Goal: Task Accomplishment & Management: Complete application form

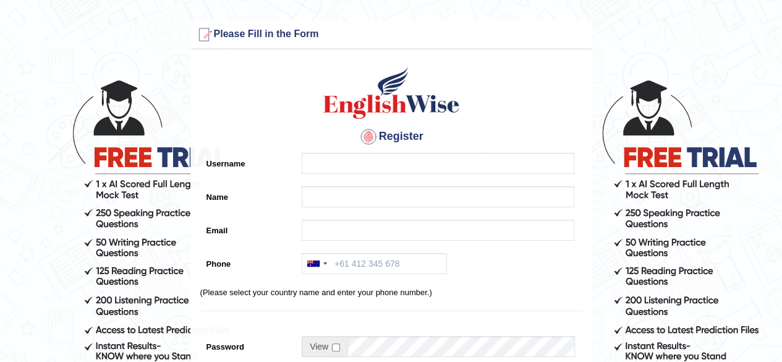
drag, startPoint x: 428, startPoint y: 150, endPoint x: 428, endPoint y: 169, distance: 18.6
click at [428, 151] on div "Register Username Name Email Phone Australia +61 India (भारत) +91 New Zealand +…" at bounding box center [391, 314] width 401 height 516
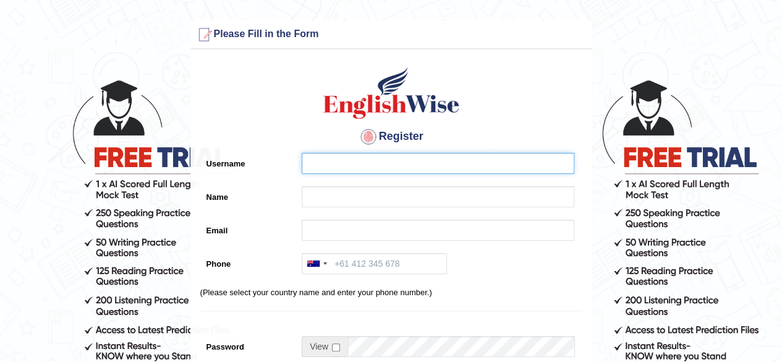
click at [423, 169] on input "Username" at bounding box center [438, 163] width 273 height 21
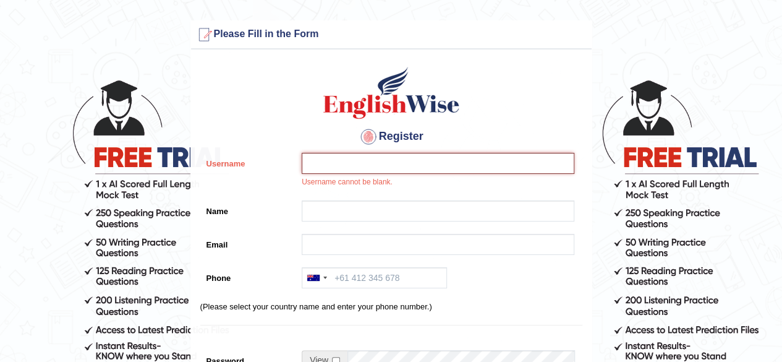
paste input "Nora Linsao"
type input "Nora Linsao"
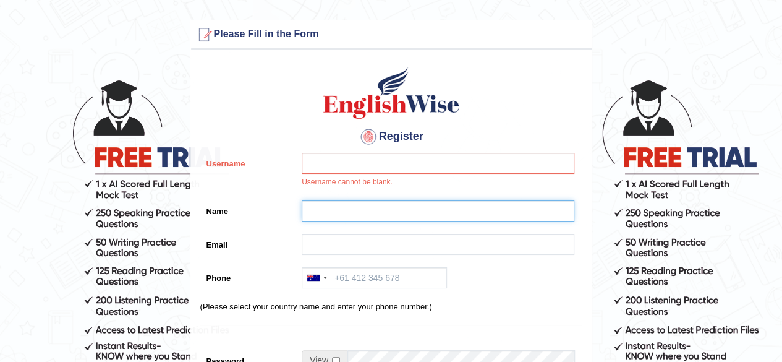
click at [381, 210] on input "Name" at bounding box center [438, 210] width 273 height 21
paste input "Nora Linsao"
type input "Nora Linsao"
click at [380, 164] on input "Username" at bounding box center [438, 163] width 273 height 21
paste input "nora_parramatta"
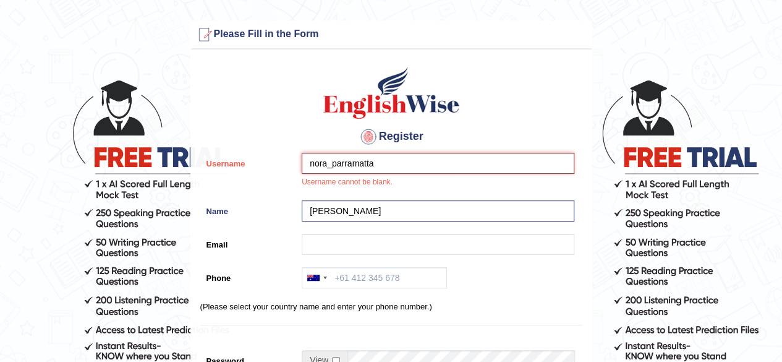
type input "nora_parramatta"
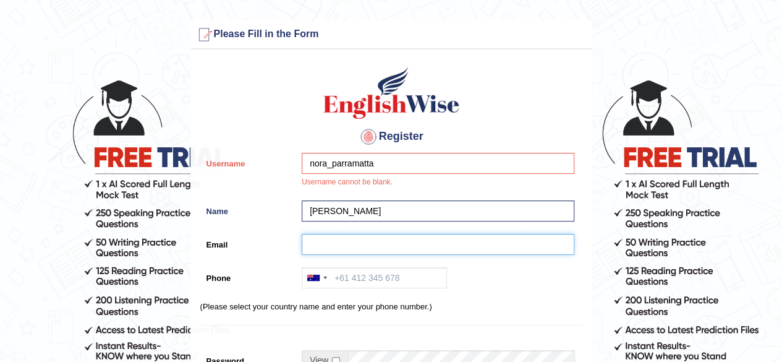
click at [367, 251] on input "Email" at bounding box center [438, 244] width 273 height 21
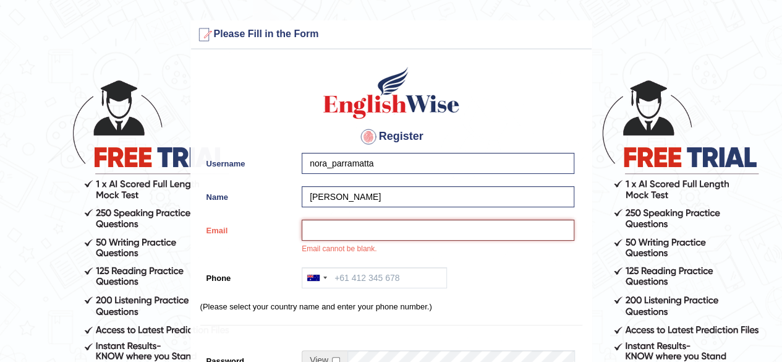
paste input "nlinsao@gmail.com"
type input "nlinsao@gmail.com"
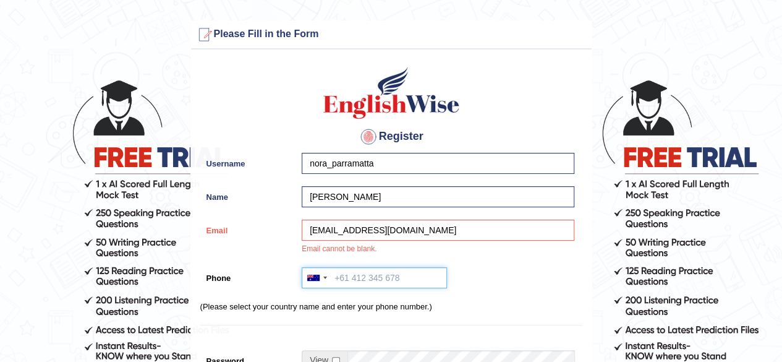
click at [348, 280] on input "Phone" at bounding box center [374, 277] width 145 height 21
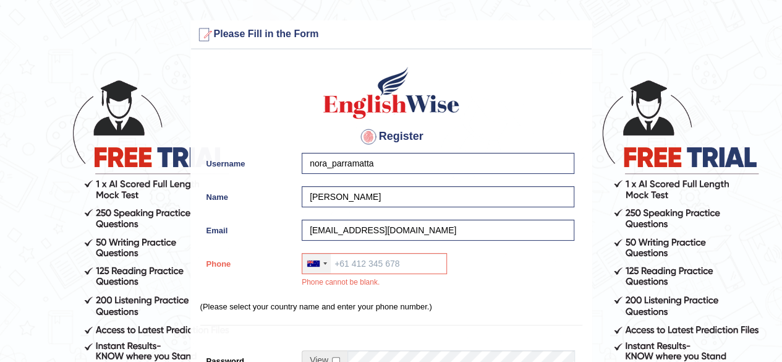
click at [322, 265] on div at bounding box center [316, 264] width 28 height 20
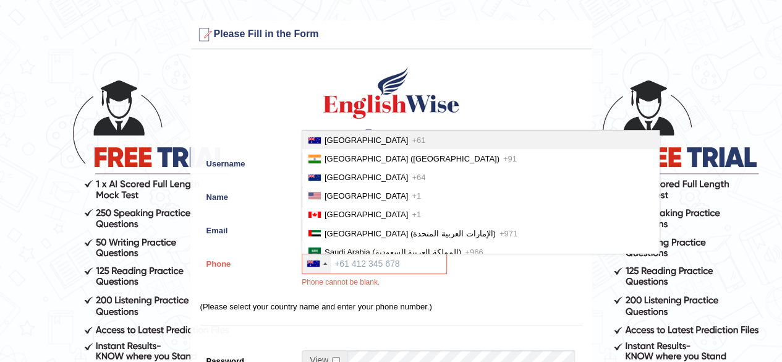
click at [333, 135] on span "Australia" at bounding box center [367, 139] width 84 height 9
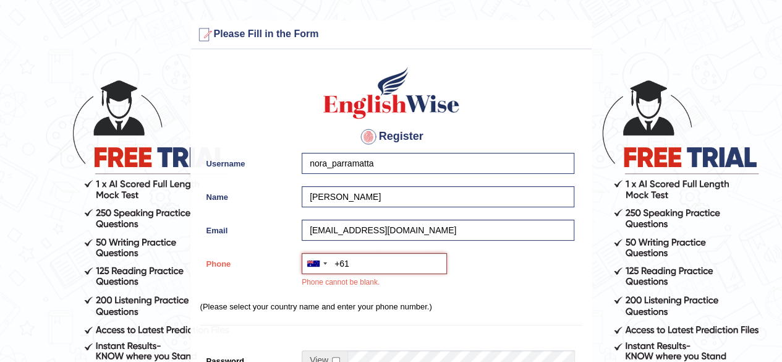
paste input "0447 761 698"
type input "+61447761698"
click at [538, 279] on div "Australia +61 India (भारत) +91 New Zealand +64 United States +1 Canada +1 Unite…" at bounding box center [435, 273] width 279 height 41
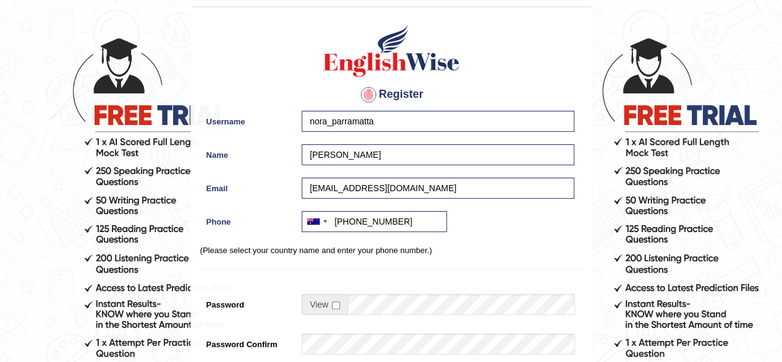
scroll to position [62, 0]
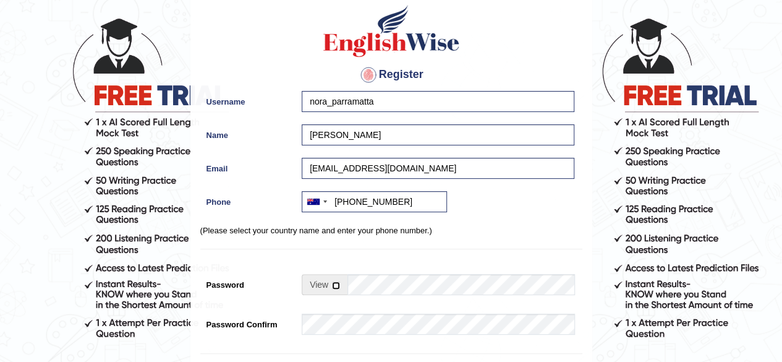
click at [336, 286] on input "checkbox" at bounding box center [336, 285] width 8 height 8
checkbox input "true"
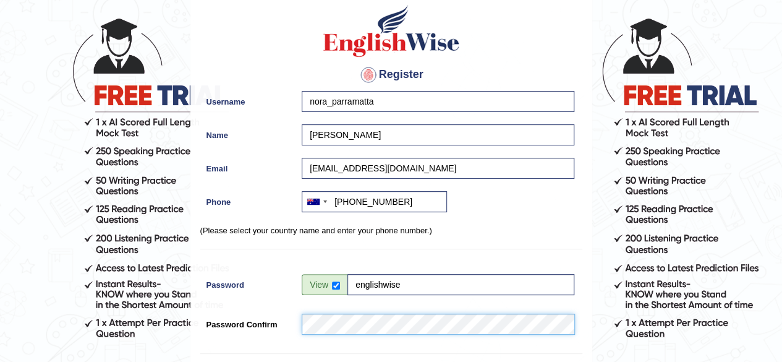
scroll to position [124, 0]
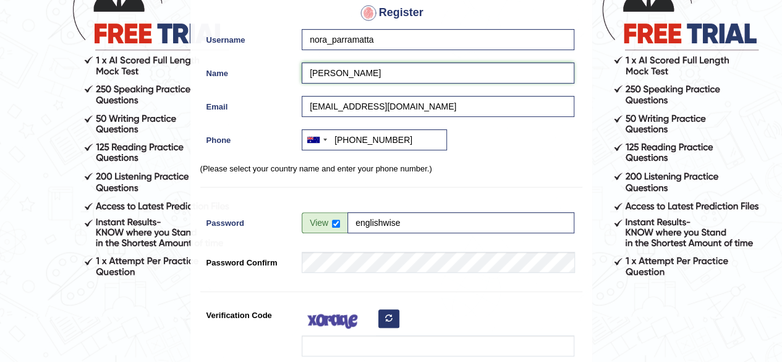
click at [332, 76] on input "Nora Linsao" at bounding box center [438, 72] width 273 height 21
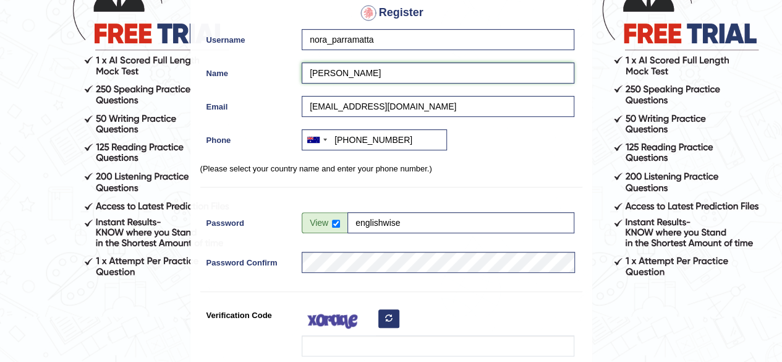
type input "Nora Linsao"
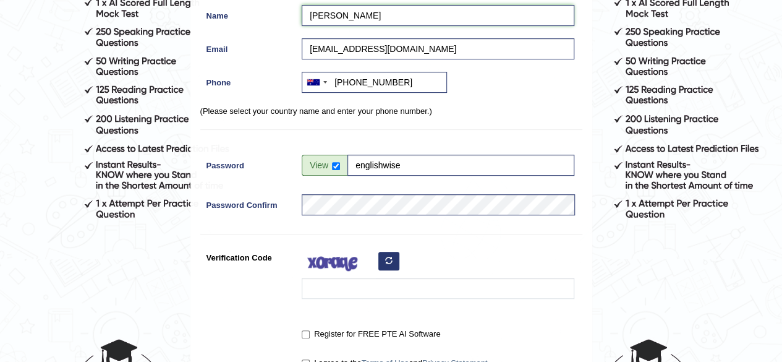
scroll to position [190, 0]
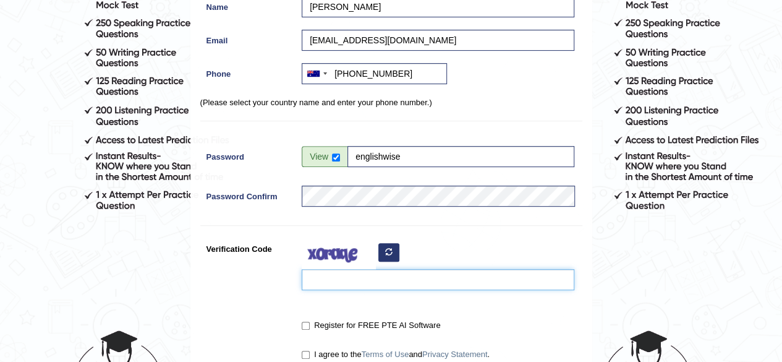
click at [324, 283] on input "Verification Code" at bounding box center [438, 279] width 273 height 21
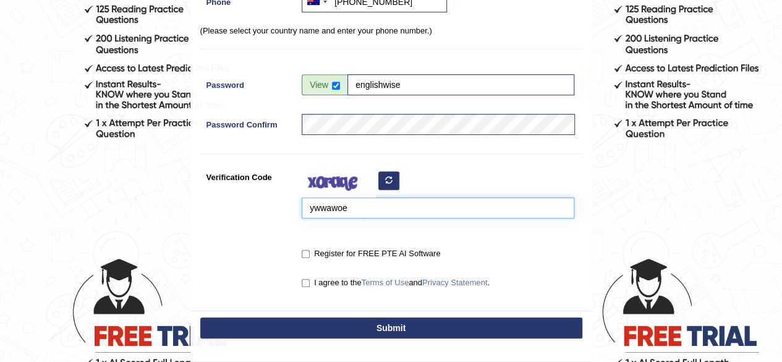
scroll to position [262, 0]
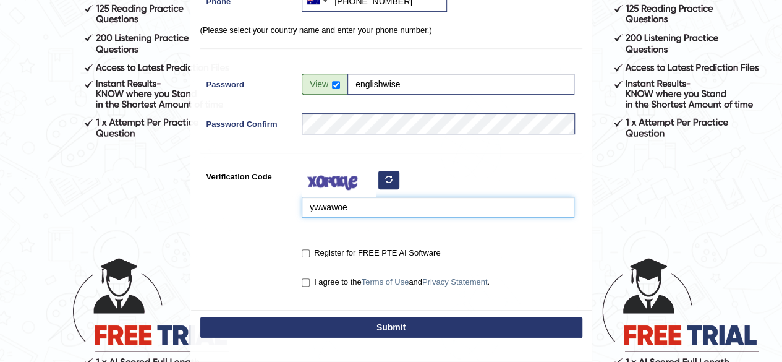
type input "ywwawoe"
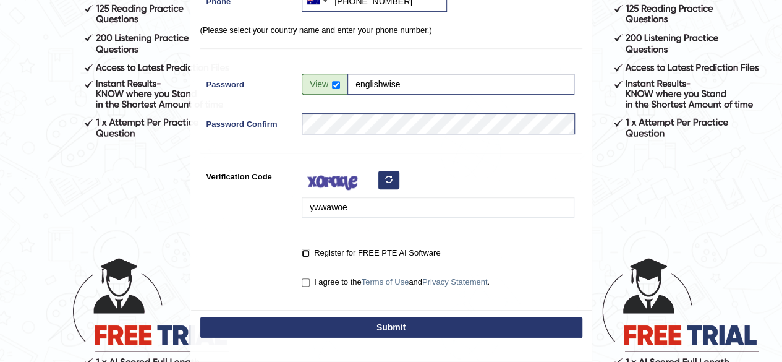
click at [306, 255] on input "Register for FREE PTE AI Software" at bounding box center [306, 253] width 8 height 8
checkbox input "true"
click at [303, 284] on input "I agree to the Terms of Use and Privacy Statement ." at bounding box center [306, 282] width 8 height 8
checkbox input "true"
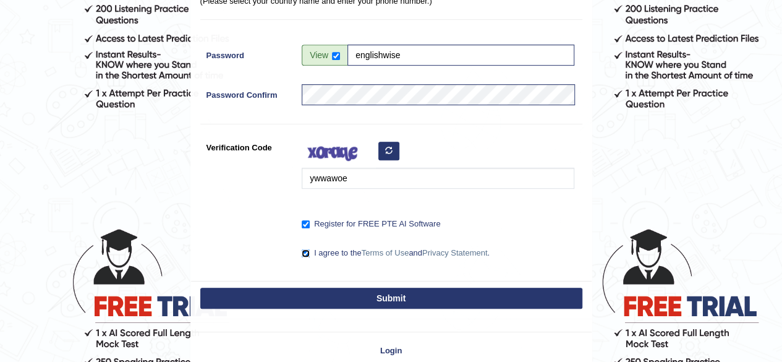
scroll to position [292, 0]
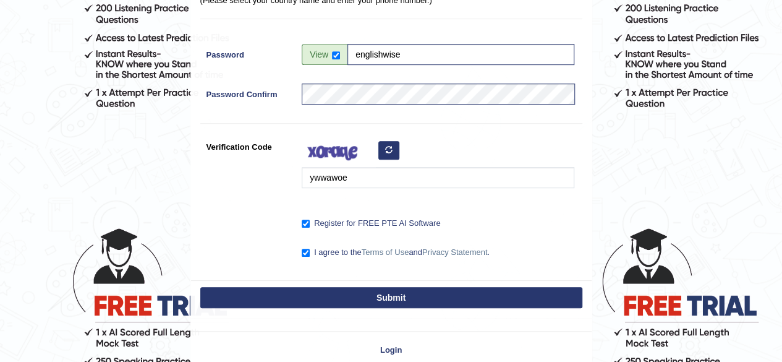
click at [447, 299] on button "Submit" at bounding box center [391, 297] width 382 height 21
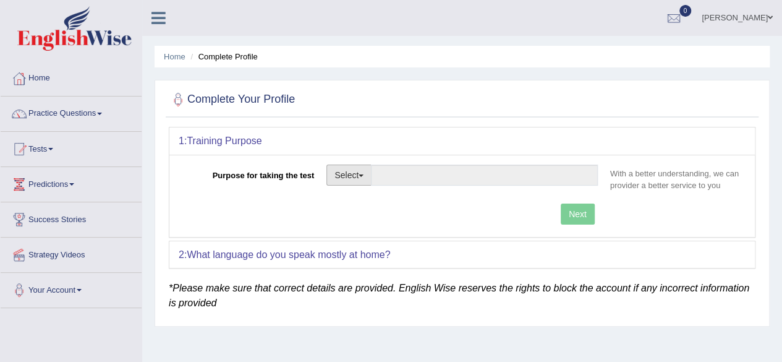
click at [366, 181] on button "Select" at bounding box center [349, 175] width 45 height 21
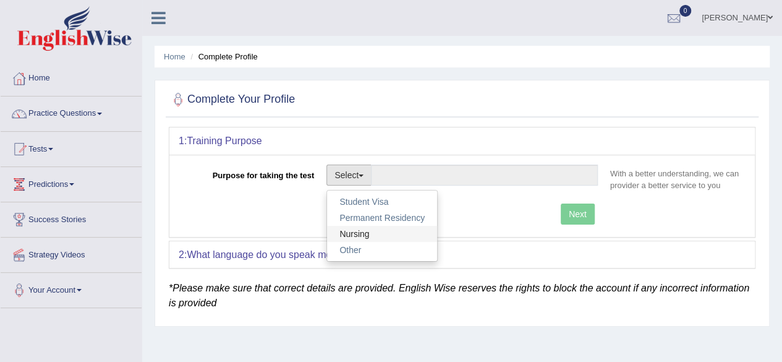
click at [369, 226] on link "Nursing" at bounding box center [382, 234] width 110 height 16
type input "Nursing"
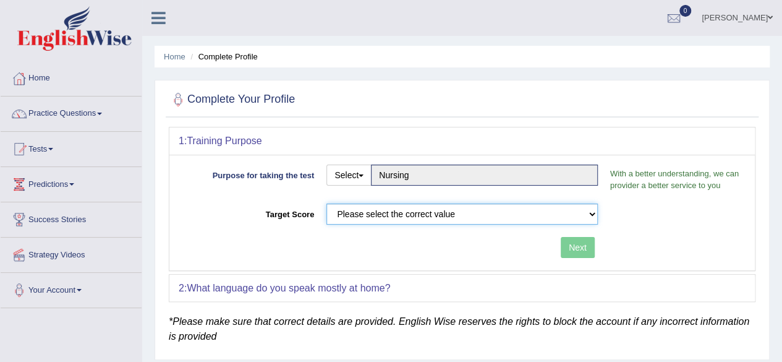
click at [486, 212] on select "Please select the correct value 50 (6 bands) 58 (6.5 bands) 65 (7 bands) 79 (8 …" at bounding box center [463, 214] width 272 height 21
select select "65"
click at [327, 204] on select "Please select the correct value 50 (6 bands) 58 (6.5 bands) 65 (7 bands) 79 (8 …" at bounding box center [463, 214] width 272 height 21
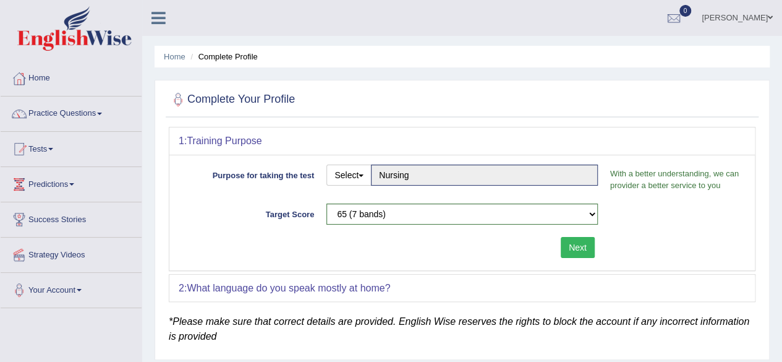
click at [580, 248] on button "Next" at bounding box center [578, 247] width 34 height 21
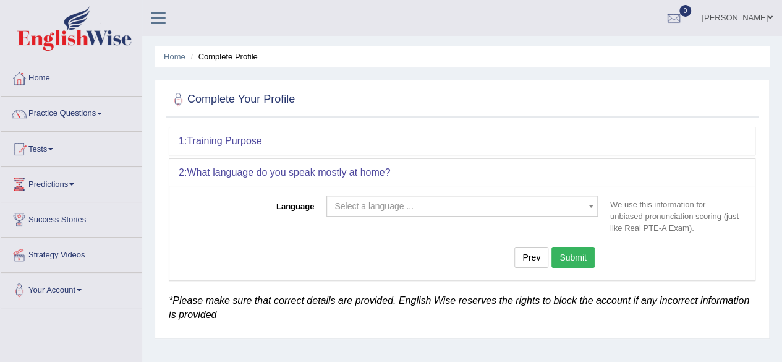
click at [408, 210] on span "Select a language ..." at bounding box center [459, 206] width 248 height 12
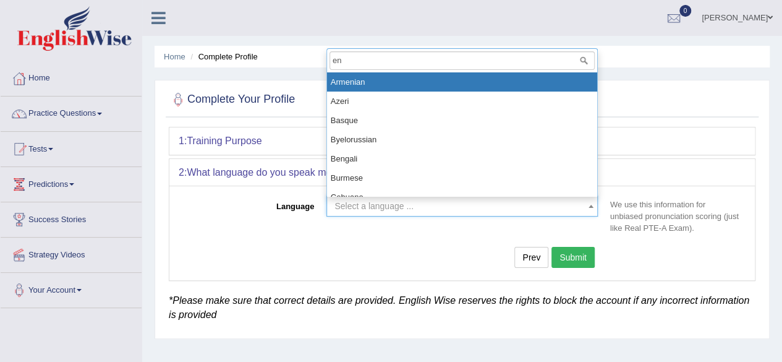
type input "eng"
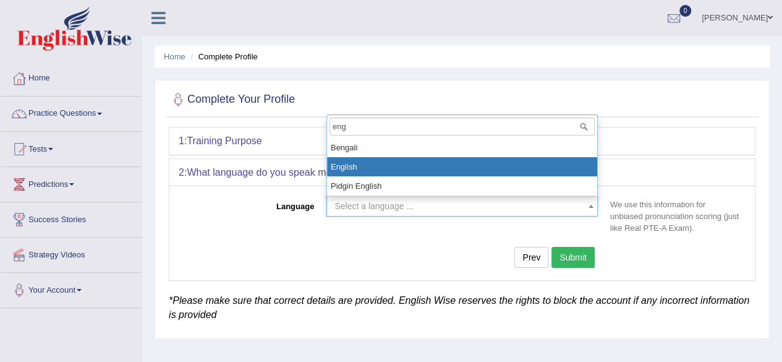
select select "English"
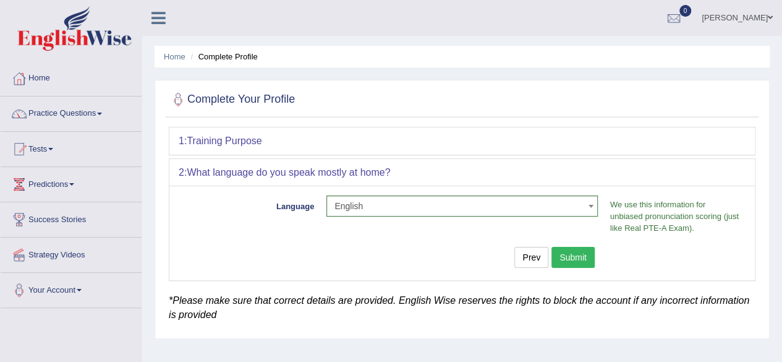
click at [576, 259] on button "Submit" at bounding box center [573, 257] width 43 height 21
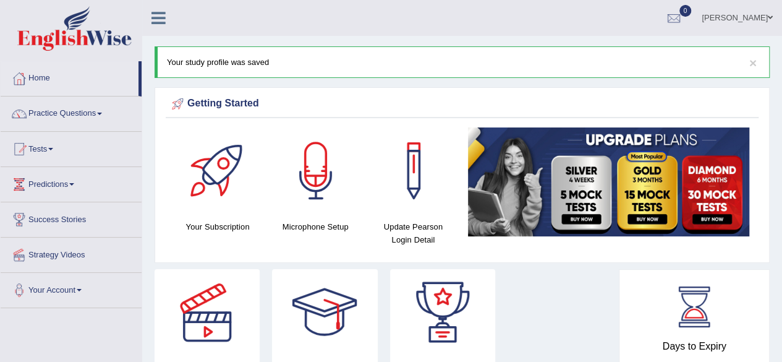
click at [773, 16] on span at bounding box center [770, 18] width 5 height 8
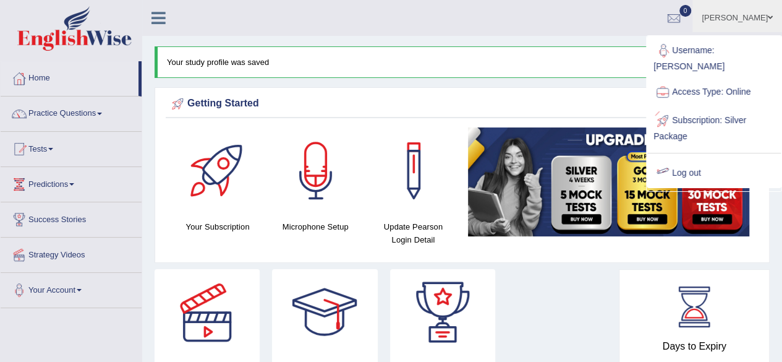
click at [686, 174] on link "Log out" at bounding box center [715, 173] width 134 height 28
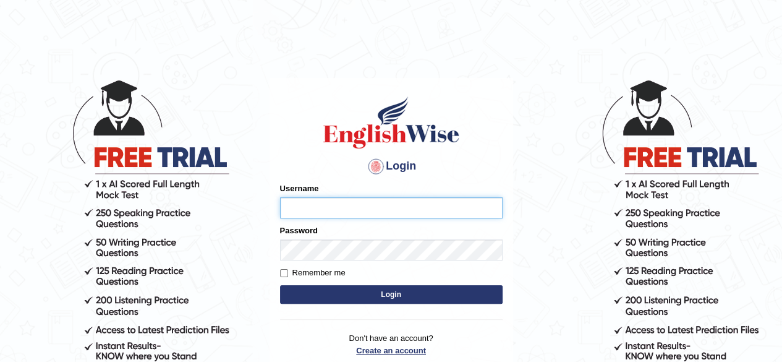
type input "Onlineind"
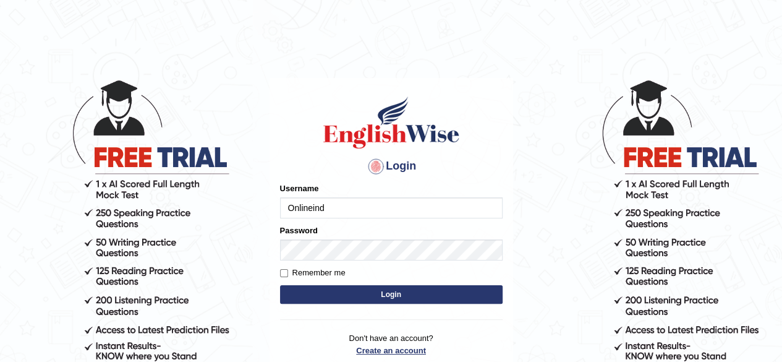
click at [378, 351] on link "Create an account" at bounding box center [391, 351] width 223 height 12
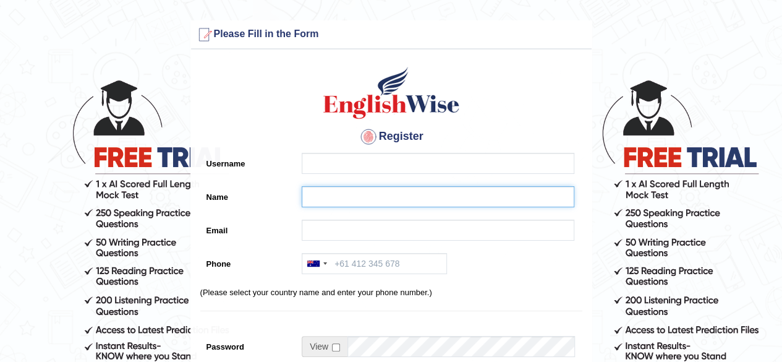
click at [348, 199] on input "Name" at bounding box center [438, 196] width 273 height 21
paste input "Mohammed Shoeb"
type input "Mohammed Shoeb"
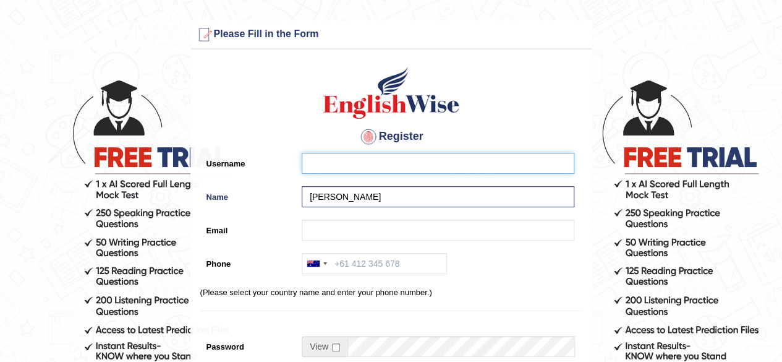
click at [356, 161] on input "Username" at bounding box center [438, 163] width 273 height 21
paste input "shoeb_parramatta"
type input "shoeb_parramatta"
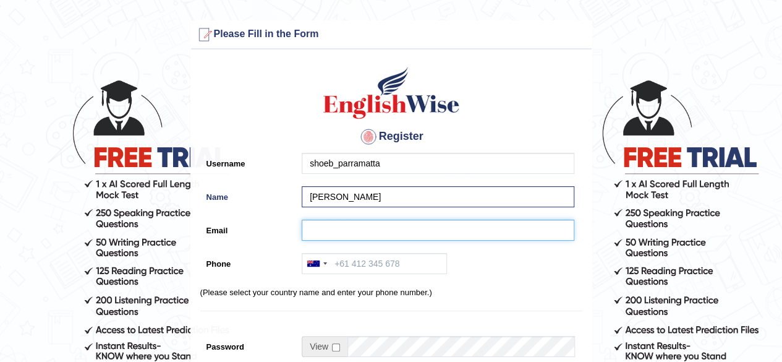
click at [343, 227] on input "Email" at bounding box center [438, 230] width 273 height 21
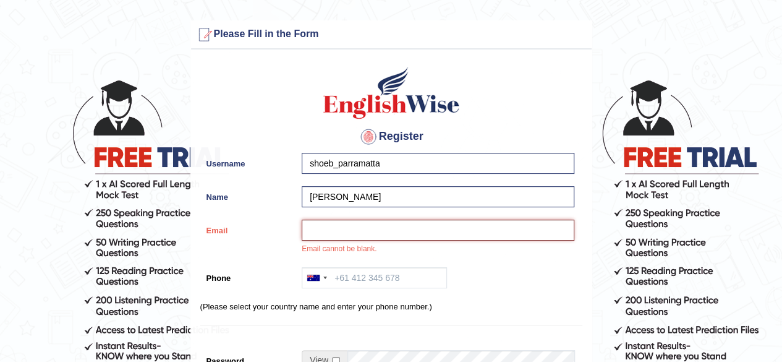
paste input "mohdshoebuddin@gmail.com"
type input "mohdshoebuddin@gmail.com"
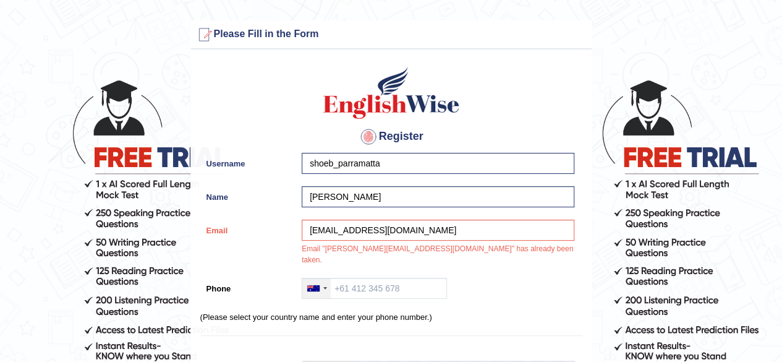
click at [323, 282] on div at bounding box center [316, 288] width 28 height 20
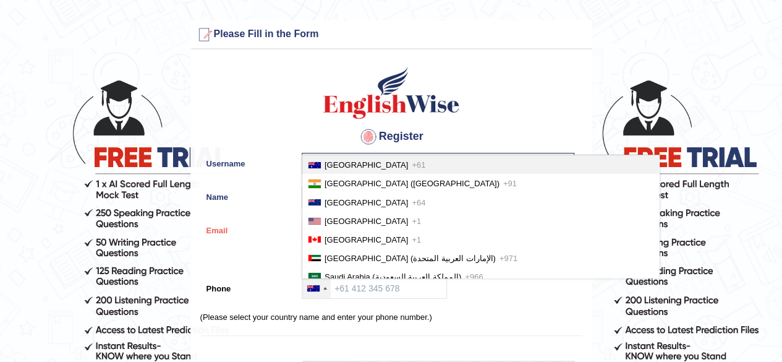
click at [332, 160] on span "Australia" at bounding box center [367, 164] width 84 height 9
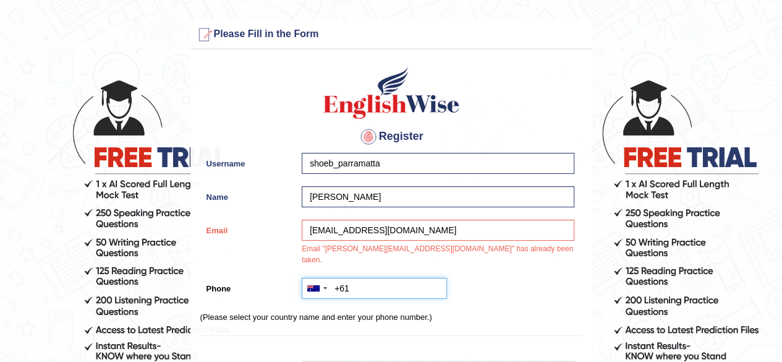
paste input "0452 363 723"
type input "+61452363723"
click at [491, 298] on div "Register Username shoeb_parramatta Name Mohammed Shoeb Email mohdshoebuddin@gma…" at bounding box center [391, 326] width 401 height 541
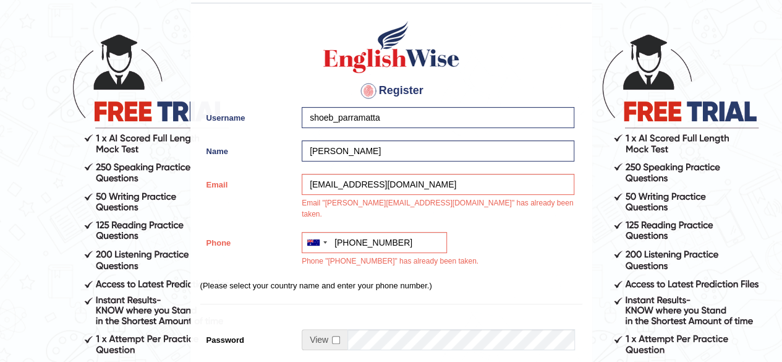
scroll to position [62, 0]
